Goal: Task Accomplishment & Management: Complete application form

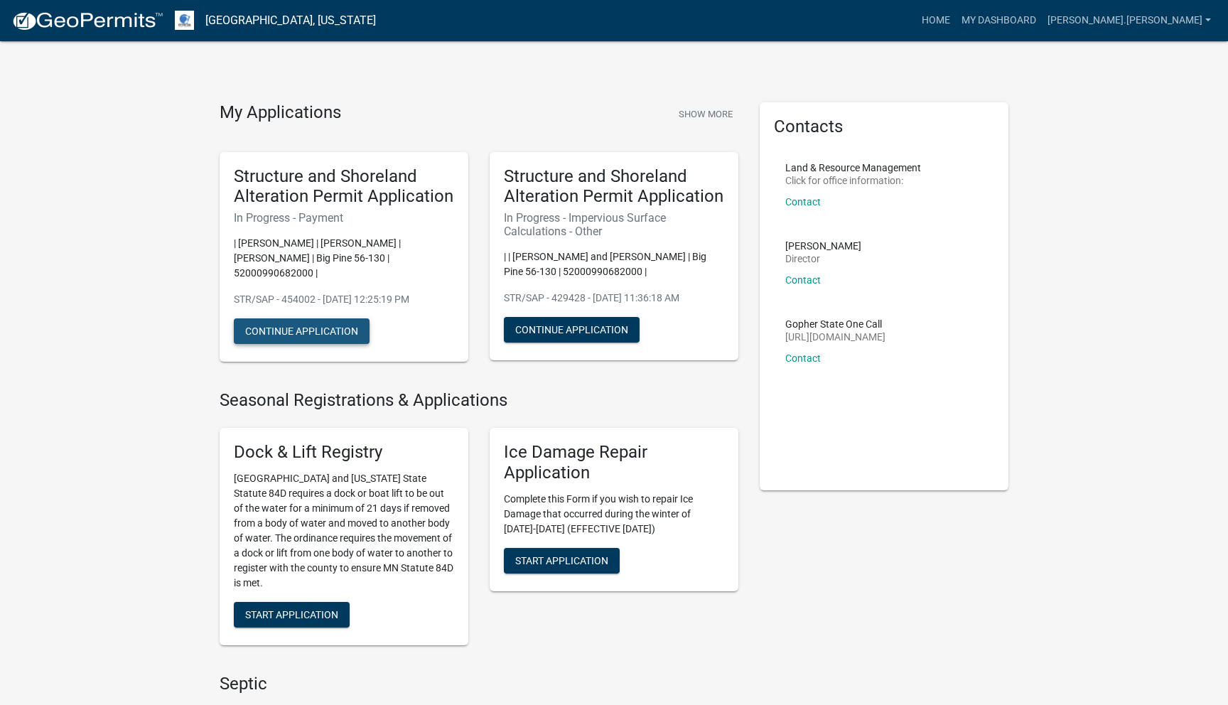
click at [294, 325] on button "Continue Application" at bounding box center [302, 331] width 136 height 26
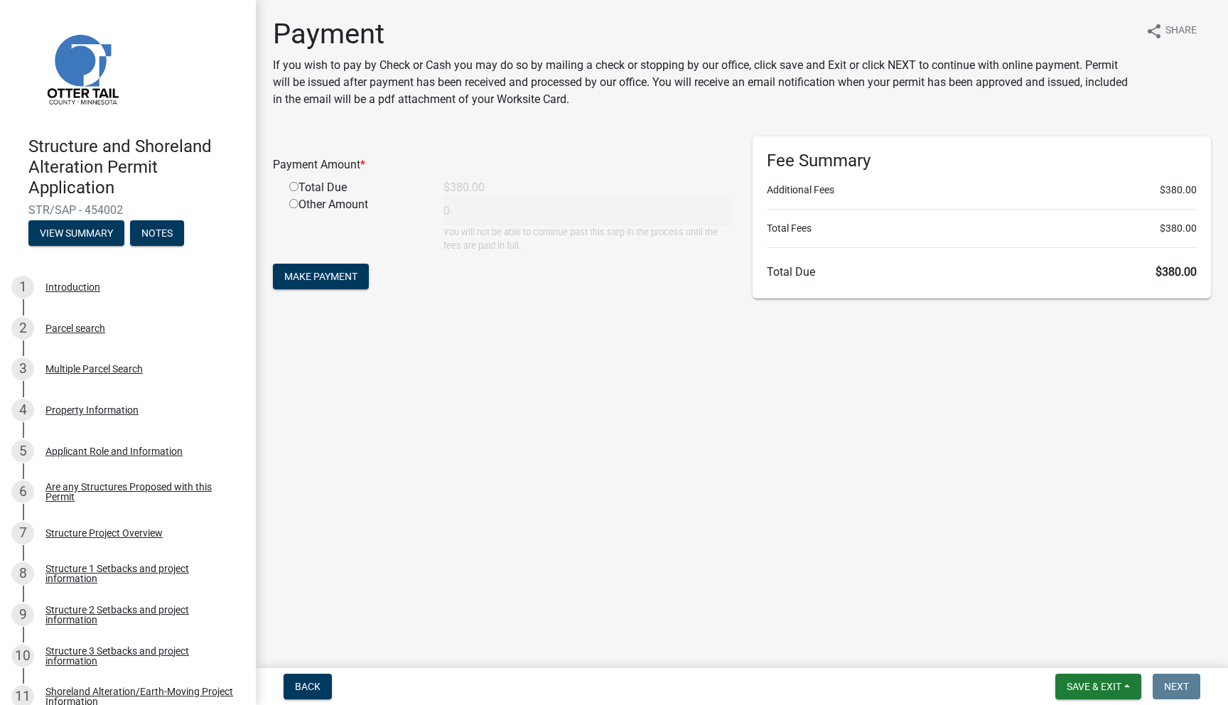
click at [294, 190] on input "radio" at bounding box center [293, 186] width 9 height 9
radio input "true"
type input "380"
click at [347, 276] on span "Make Payment" at bounding box center [320, 276] width 73 height 11
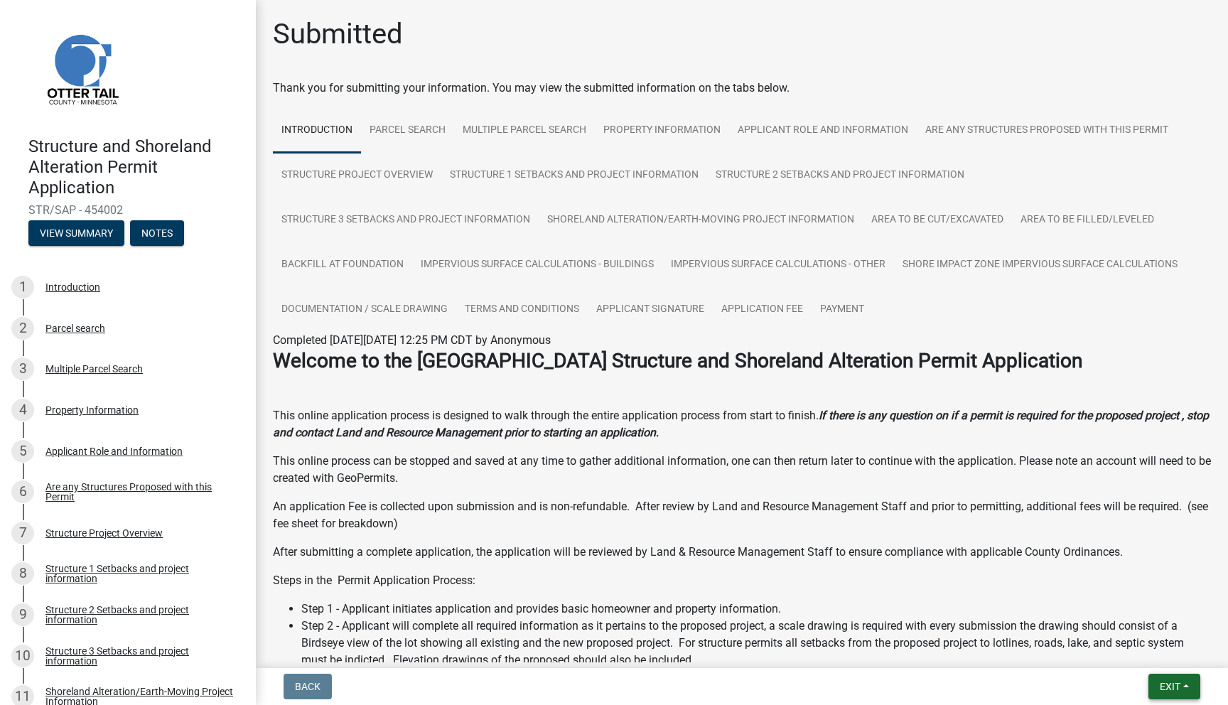
click at [1161, 686] on span "Exit" at bounding box center [1170, 686] width 21 height 11
click at [1136, 649] on button "Save & Exit" at bounding box center [1144, 649] width 114 height 34
